Goal: Task Accomplishment & Management: Use online tool/utility

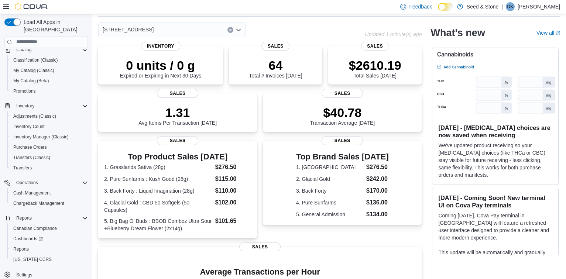
scroll to position [41, 0]
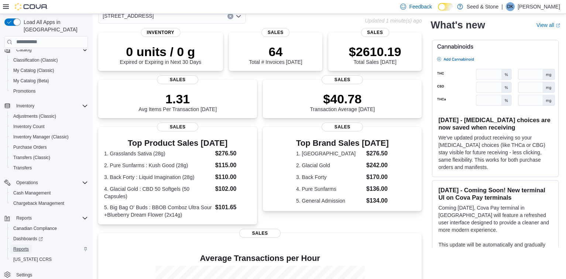
click at [23, 246] on span "Reports" at bounding box center [21, 249] width 16 height 6
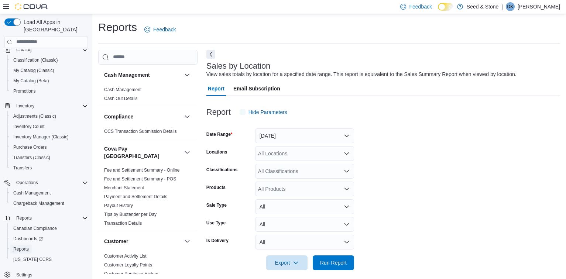
scroll to position [6, 0]
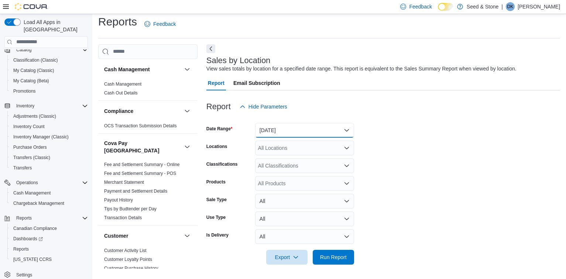
click at [322, 127] on button "[DATE]" at bounding box center [304, 130] width 99 height 15
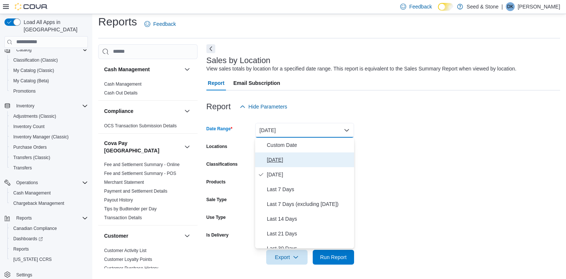
click at [298, 158] on span "[DATE]" at bounding box center [309, 159] width 84 height 9
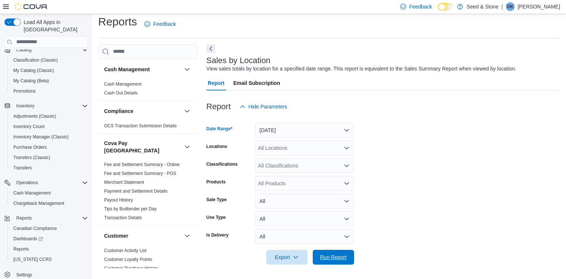
drag, startPoint x: 331, startPoint y: 255, endPoint x: 347, endPoint y: 244, distance: 19.3
click at [332, 255] on span "Run Report" at bounding box center [333, 257] width 27 height 7
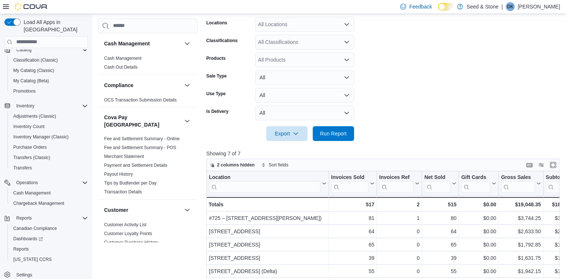
scroll to position [164, 0]
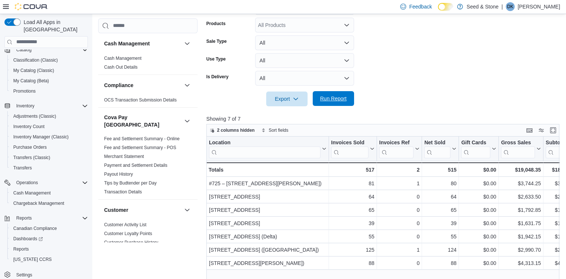
click at [333, 98] on span "Run Report" at bounding box center [333, 98] width 27 height 7
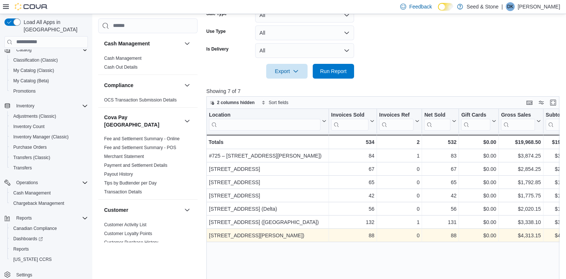
scroll to position [205, 0]
